Goal: Transaction & Acquisition: Purchase product/service

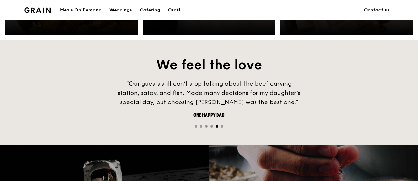
scroll to position [426, 0]
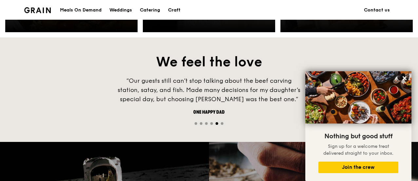
click at [195, 123] on span "Go to slide 1" at bounding box center [196, 123] width 3 height 3
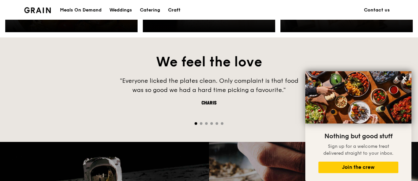
click at [202, 124] on span "Go to slide 2" at bounding box center [201, 123] width 3 height 3
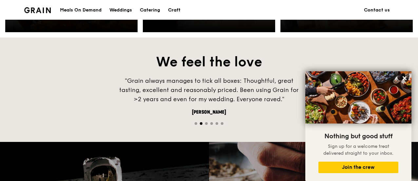
click at [208, 123] on div at bounding box center [209, 123] width 418 height 6
click at [207, 123] on span "Go to slide 3" at bounding box center [206, 123] width 3 height 3
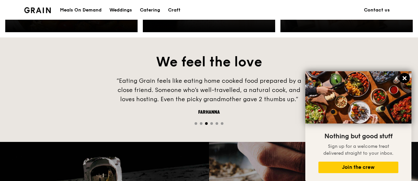
click at [404, 76] on icon at bounding box center [405, 78] width 6 height 6
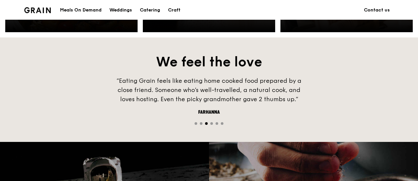
click at [195, 123] on span "Go to slide 1" at bounding box center [196, 123] width 3 height 3
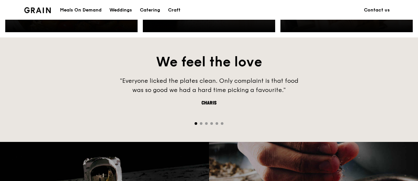
click at [202, 123] on span "Go to slide 2" at bounding box center [201, 123] width 3 height 3
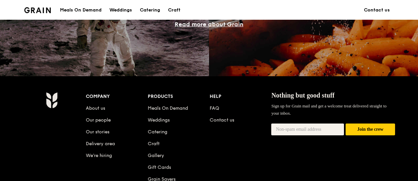
scroll to position [656, 0]
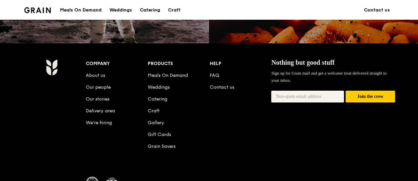
click at [152, 9] on div "Catering" at bounding box center [150, 10] width 20 height 20
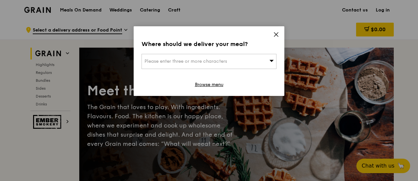
click at [222, 64] on div "Please enter three or more characters" at bounding box center [209, 61] width 135 height 15
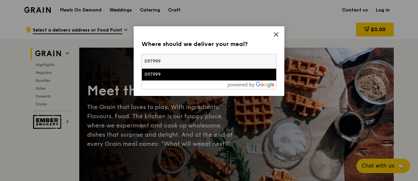
type input "097999"
click at [225, 72] on div "097999" at bounding box center [193, 74] width 97 height 7
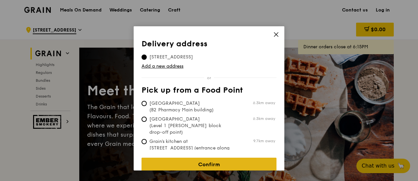
click at [228, 162] on link "Confirm" at bounding box center [209, 164] width 135 height 14
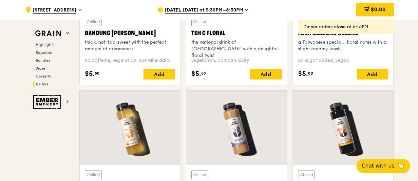
scroll to position [2393, 0]
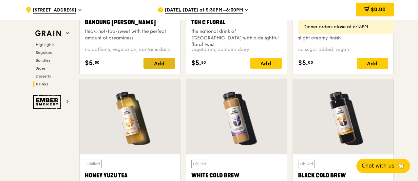
click at [174, 60] on div "Add" at bounding box center [159, 63] width 31 height 10
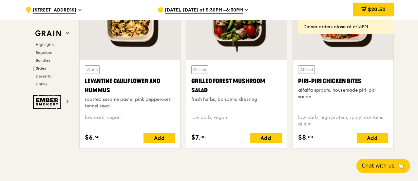
scroll to position [1738, 0]
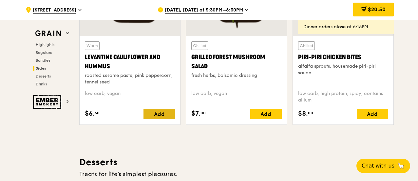
click at [170, 110] on div "Add" at bounding box center [159, 114] width 31 height 10
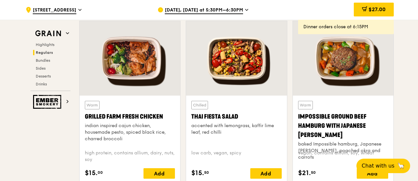
scroll to position [787, 0]
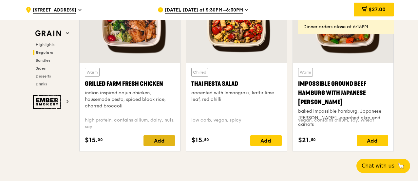
click at [166, 144] on div "Add" at bounding box center [159, 140] width 31 height 10
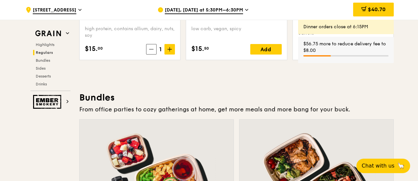
scroll to position [885, 0]
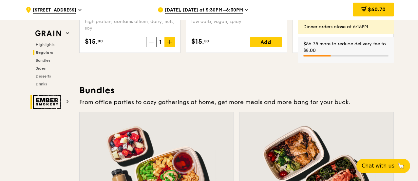
click at [67, 103] on icon at bounding box center [67, 101] width 3 height 3
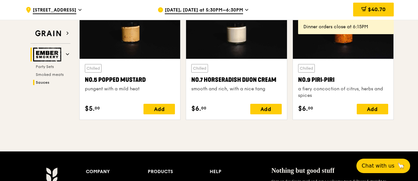
scroll to position [775, 0]
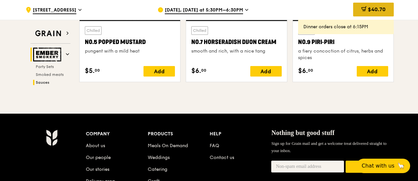
click at [360, 10] on div "$40.70" at bounding box center [373, 10] width 41 height 14
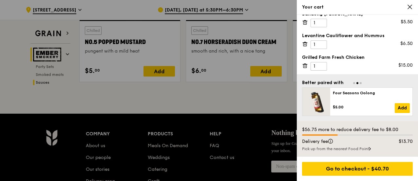
scroll to position [0, 0]
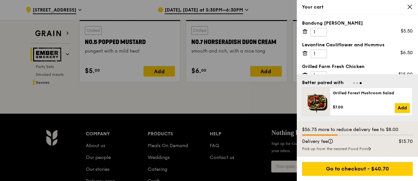
click at [343, 149] on div "Pick up from the nearest Food Point" at bounding box center [357, 148] width 111 height 5
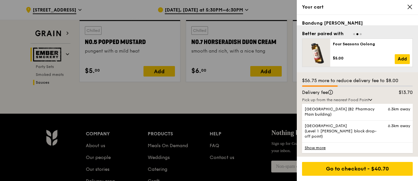
click at [338, 143] on link "Show more" at bounding box center [357, 147] width 111 height 11
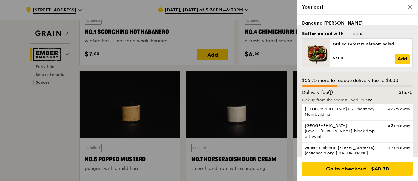
scroll to position [644, 0]
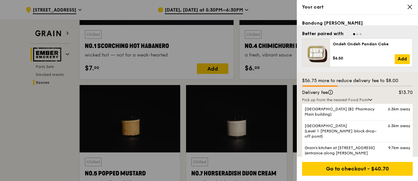
click at [409, 9] on icon at bounding box center [410, 7] width 6 height 6
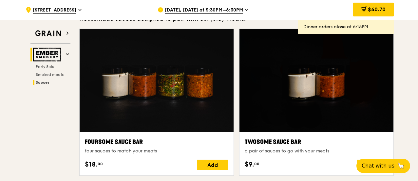
scroll to position [382, 0]
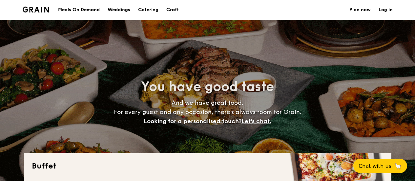
select select
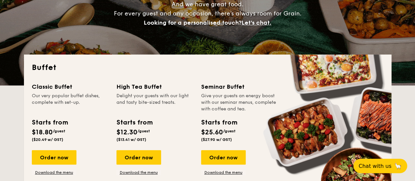
scroll to position [131, 0]
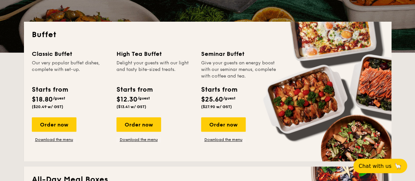
drag, startPoint x: 145, startPoint y: 141, endPoint x: 174, endPoint y: 70, distance: 76.2
click at [174, 70] on div "Delight your guests with our light and tasty bite-sized treats." at bounding box center [154, 70] width 77 height 20
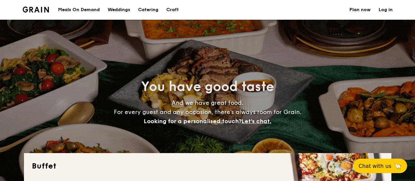
select select
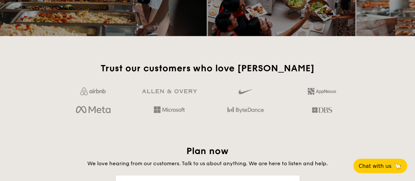
scroll to position [1016, 0]
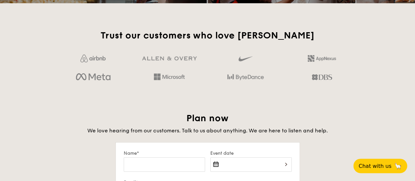
click at [78, 118] on h2 "Plan now" at bounding box center [207, 118] width 367 height 12
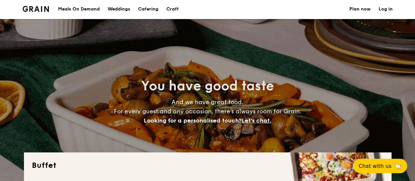
scroll to position [0, 0]
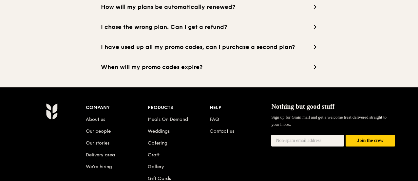
scroll to position [689, 0]
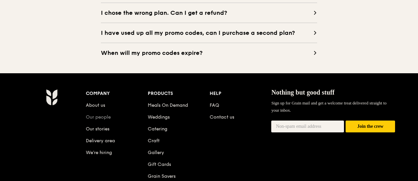
click at [97, 119] on link "Our people" at bounding box center [98, 117] width 25 height 6
